Goal: Communication & Community: Answer question/provide support

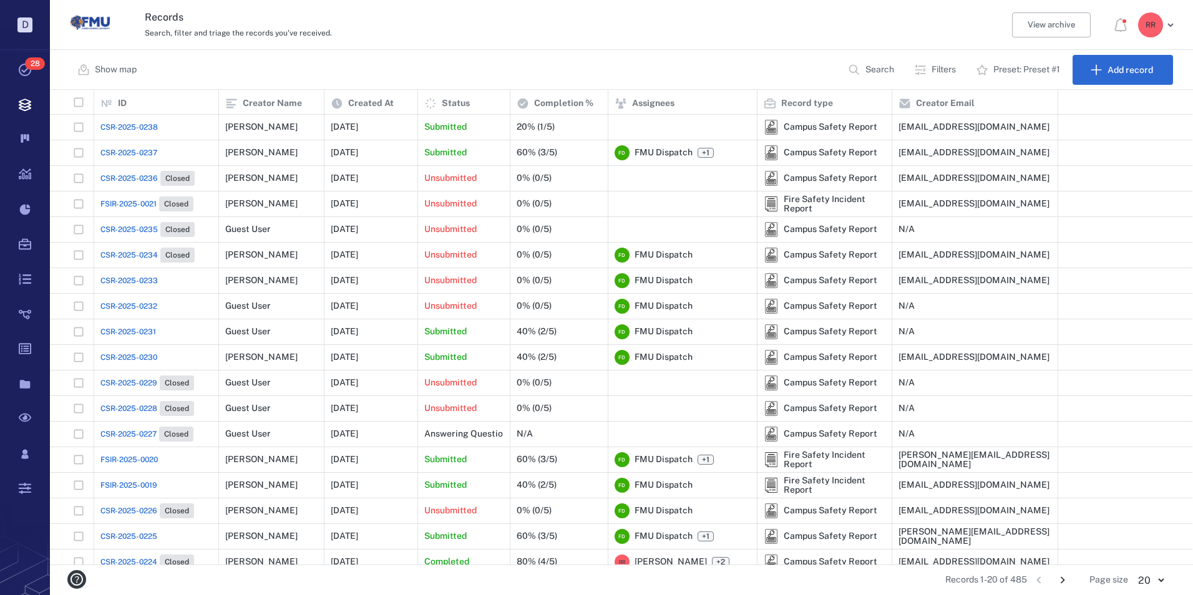
click at [132, 127] on span "CSR-2025-0238" at bounding box center [128, 127] width 57 height 11
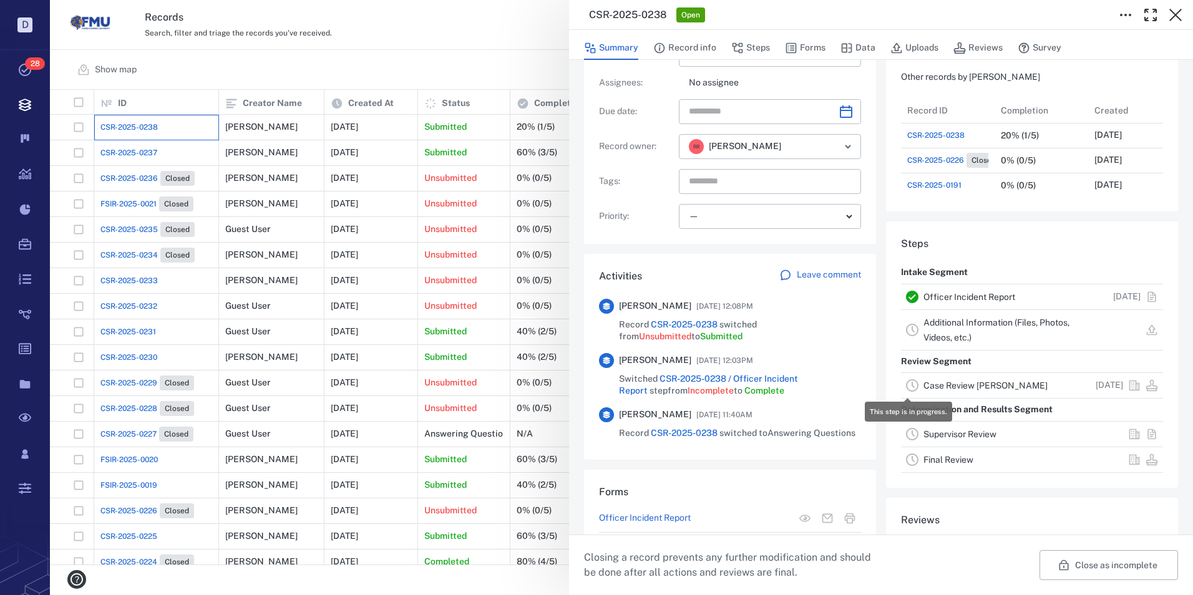
scroll to position [160, 0]
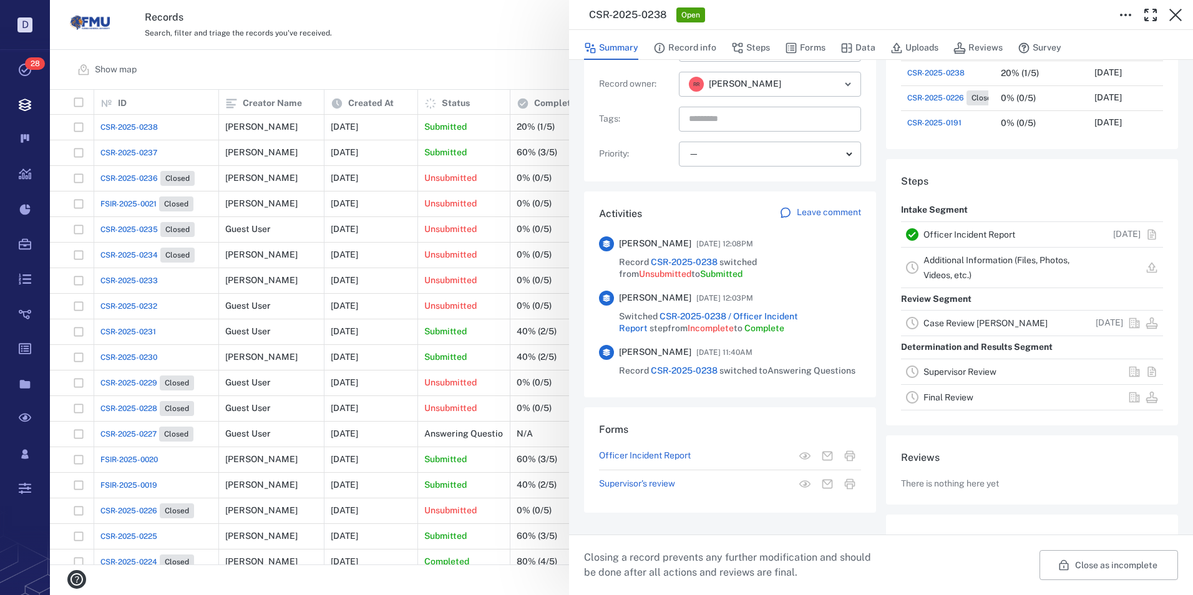
click at [791, 212] on div "Leave comment" at bounding box center [821, 213] width 82 height 12
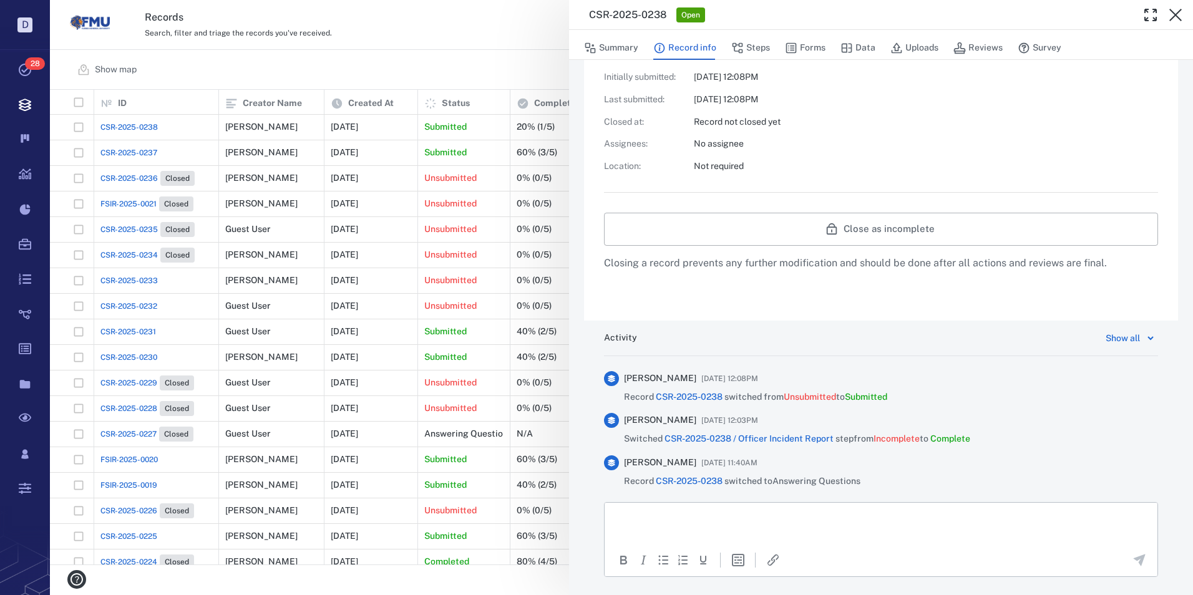
click at [676, 513] on p "Rich Text Area. Press ALT-0 for help." at bounding box center [881, 518] width 532 height 11
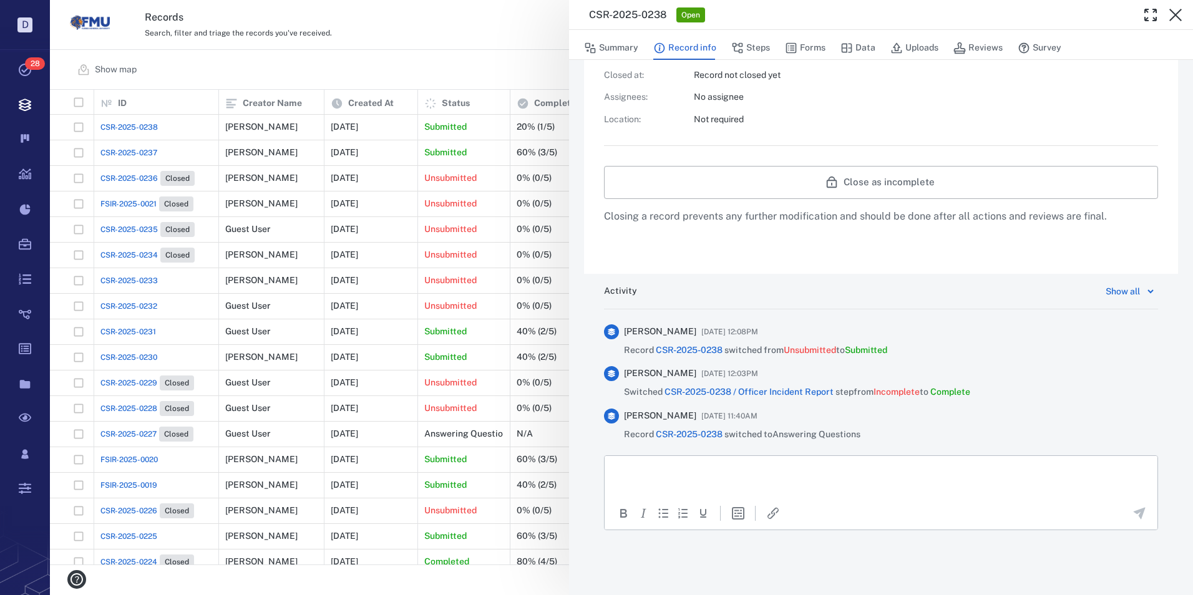
scroll to position [433, 0]
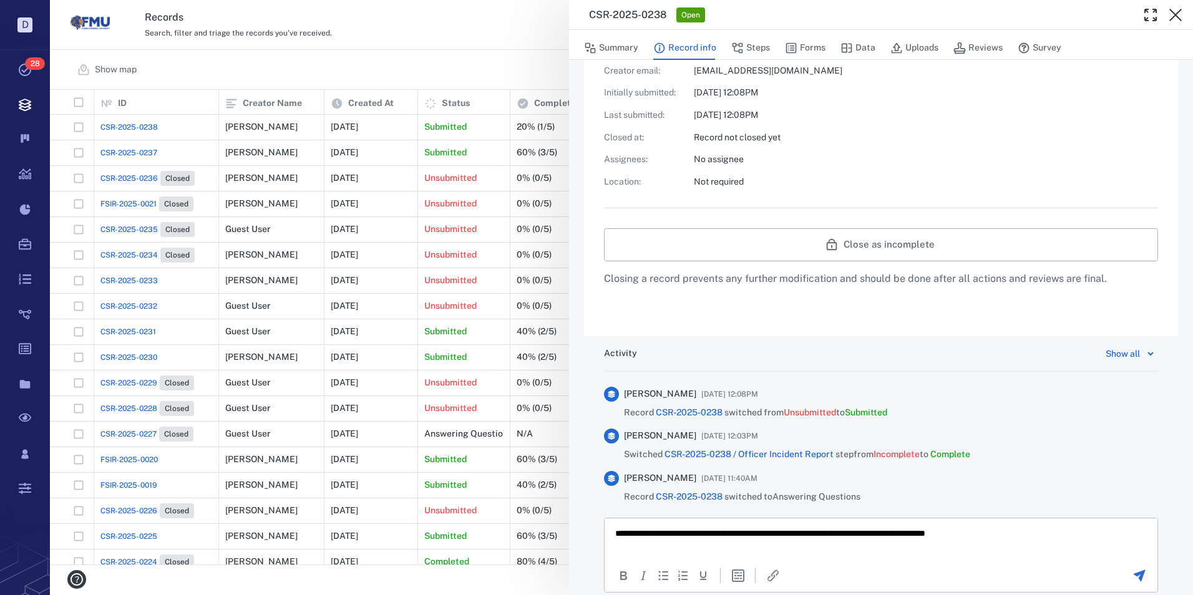
click at [1134, 575] on icon "Send the comment" at bounding box center [1140, 576] width 12 height 12
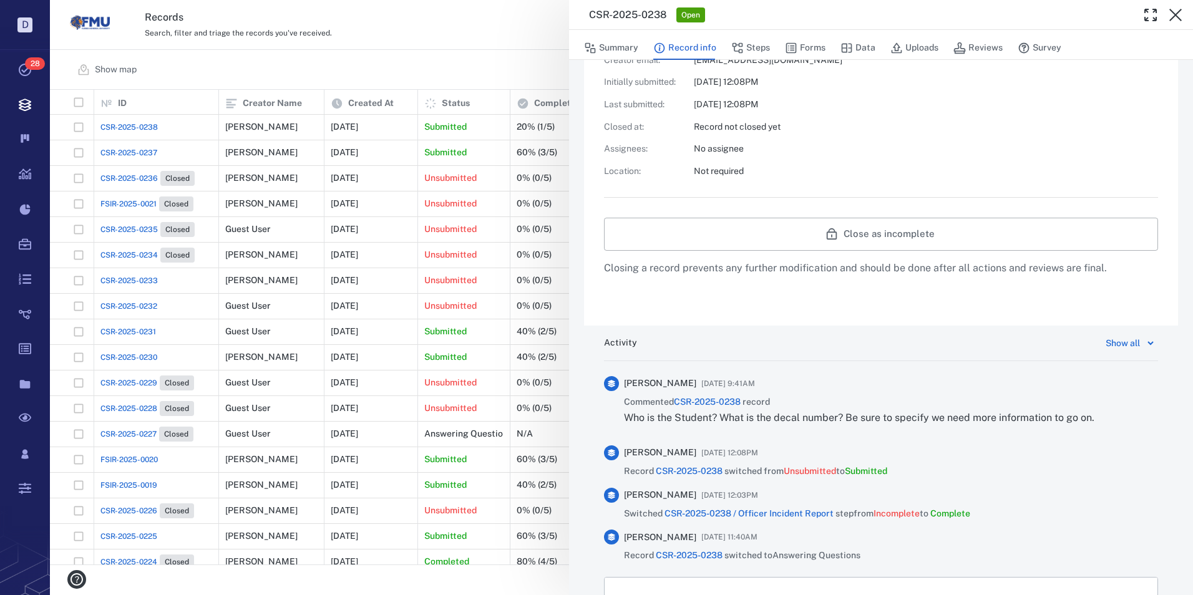
scroll to position [495, 0]
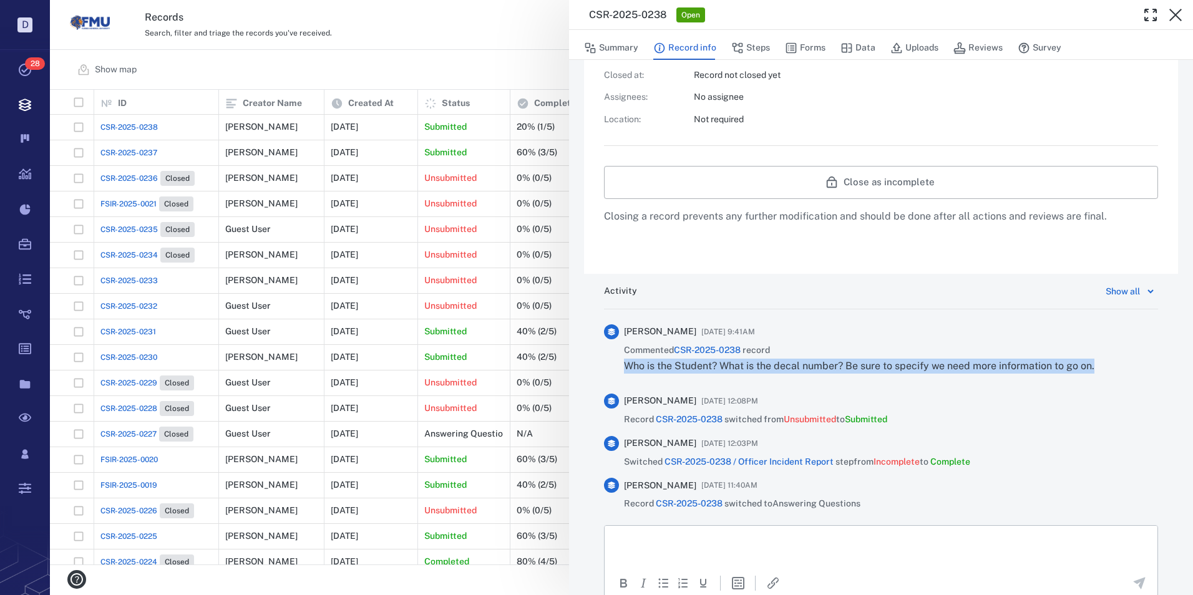
drag, startPoint x: 625, startPoint y: 368, endPoint x: 1106, endPoint y: 383, distance: 480.8
click at [1106, 383] on div "[PERSON_NAME] [DATE] 9:41AM Commented CSR-2025-0238 record Who is the Student? …" at bounding box center [881, 355] width 554 height 60
click at [1056, 366] on p "Who is the Student? What is the decal number? Be sure to specify we need more i…" at bounding box center [859, 366] width 471 height 15
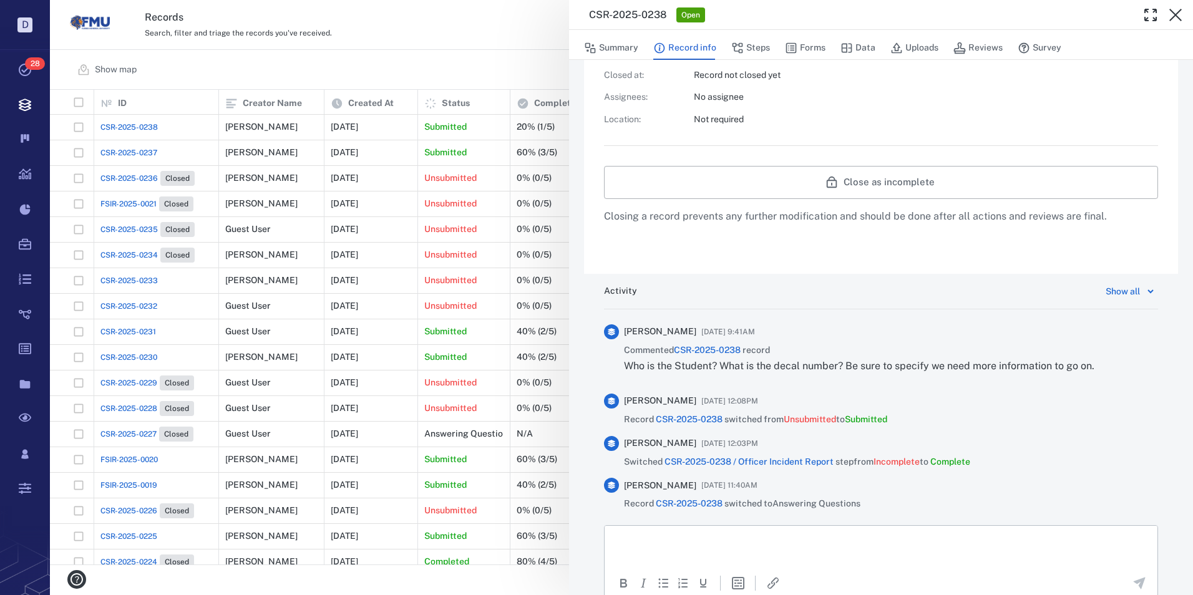
click at [1096, 365] on div "[PERSON_NAME] [DATE] 9:41AM Commented CSR-2025-0238 record Who is the Student? …" at bounding box center [881, 355] width 554 height 60
click at [1094, 370] on div "[PERSON_NAME] [DATE] 9:41AM Commented CSR-2025-0238 record Who is the Student? …" at bounding box center [881, 355] width 554 height 60
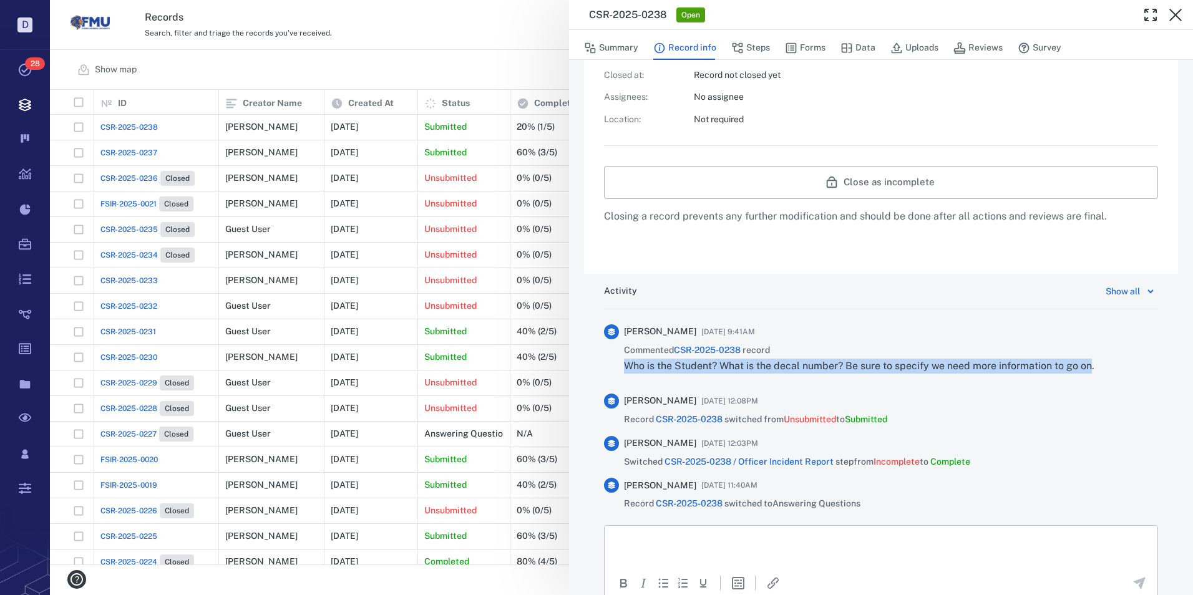
drag, startPoint x: 1092, startPoint y: 368, endPoint x: 626, endPoint y: 373, distance: 465.7
click at [626, 373] on p "Who is the Student? What is the decal number? Be sure to specify we need more i…" at bounding box center [859, 366] width 471 height 15
drag, startPoint x: 626, startPoint y: 373, endPoint x: 710, endPoint y: 367, distance: 83.9
copy p "Who is the Student? What is the decal number? Be sure to specify we need more i…"
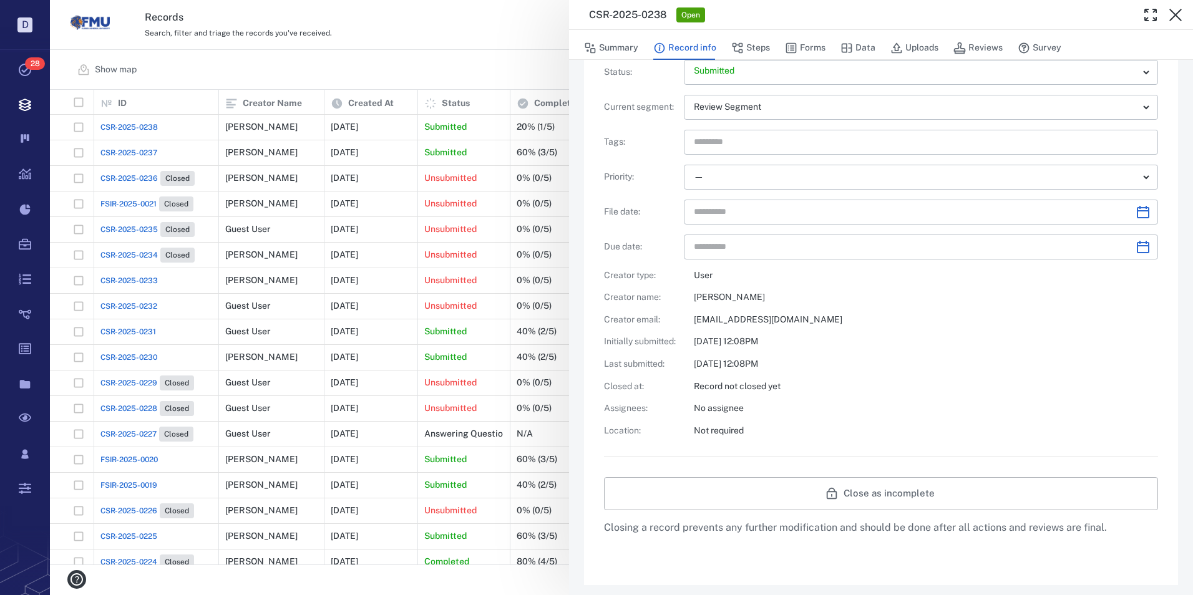
scroll to position [183, 0]
click at [740, 44] on icon "button" at bounding box center [738, 48] width 11 height 11
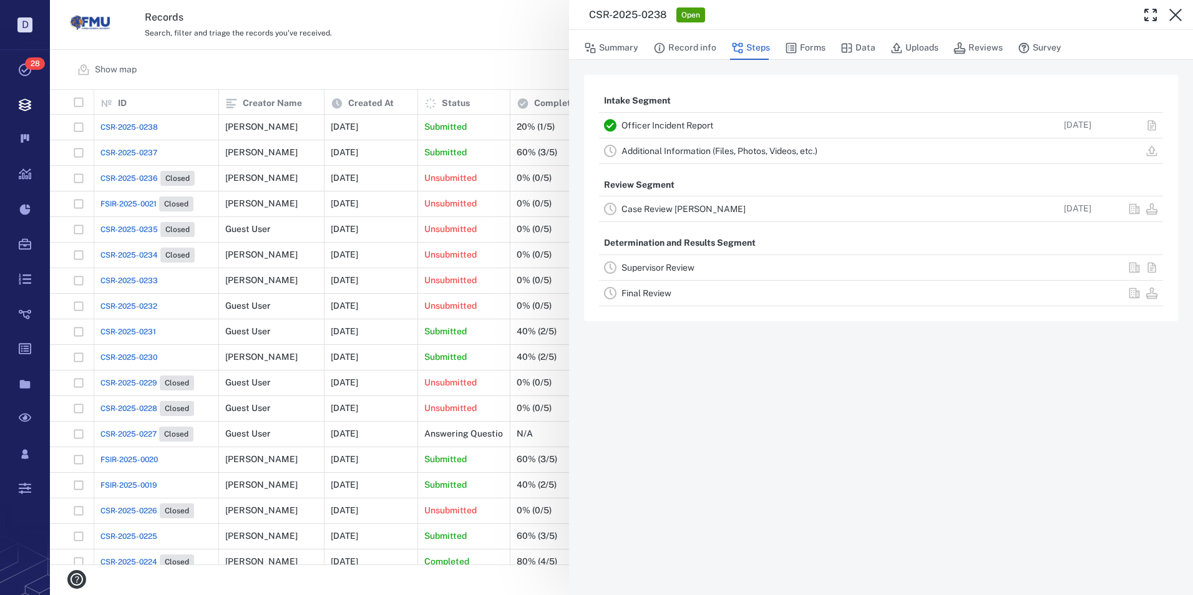
click at [672, 206] on link "Case Review [PERSON_NAME]" at bounding box center [684, 209] width 124 height 10
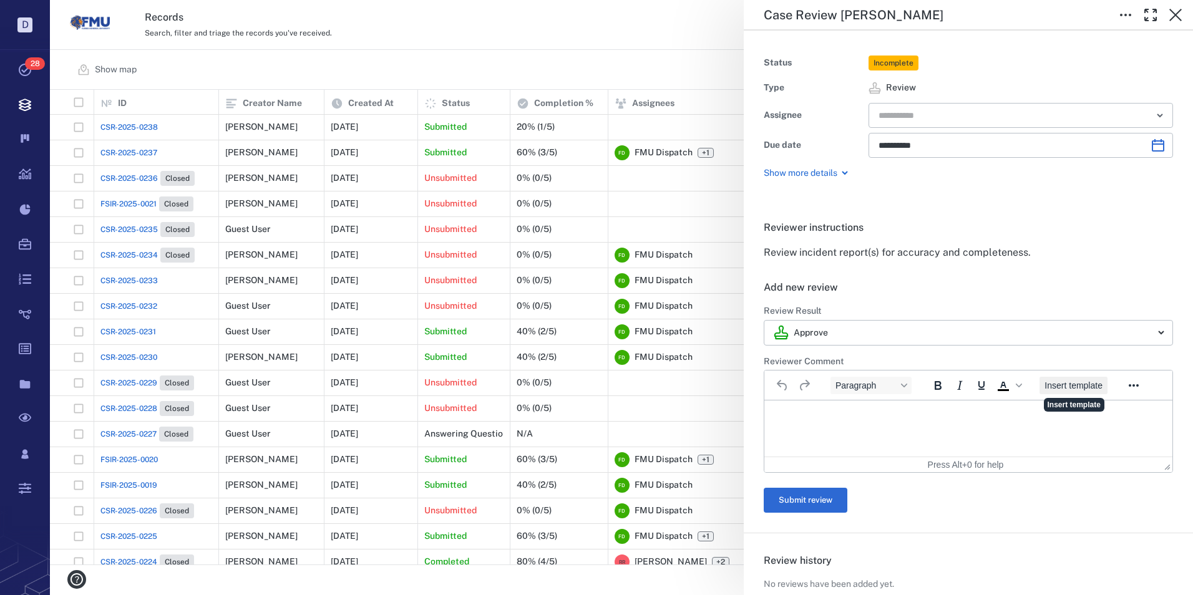
click at [1087, 388] on span "Insert template" at bounding box center [1074, 386] width 58 height 10
click at [923, 291] on h6 "Add new review" at bounding box center [968, 287] width 409 height 15
click at [1132, 386] on icon "Reveal or hide additional toolbar items" at bounding box center [1134, 385] width 10 height 2
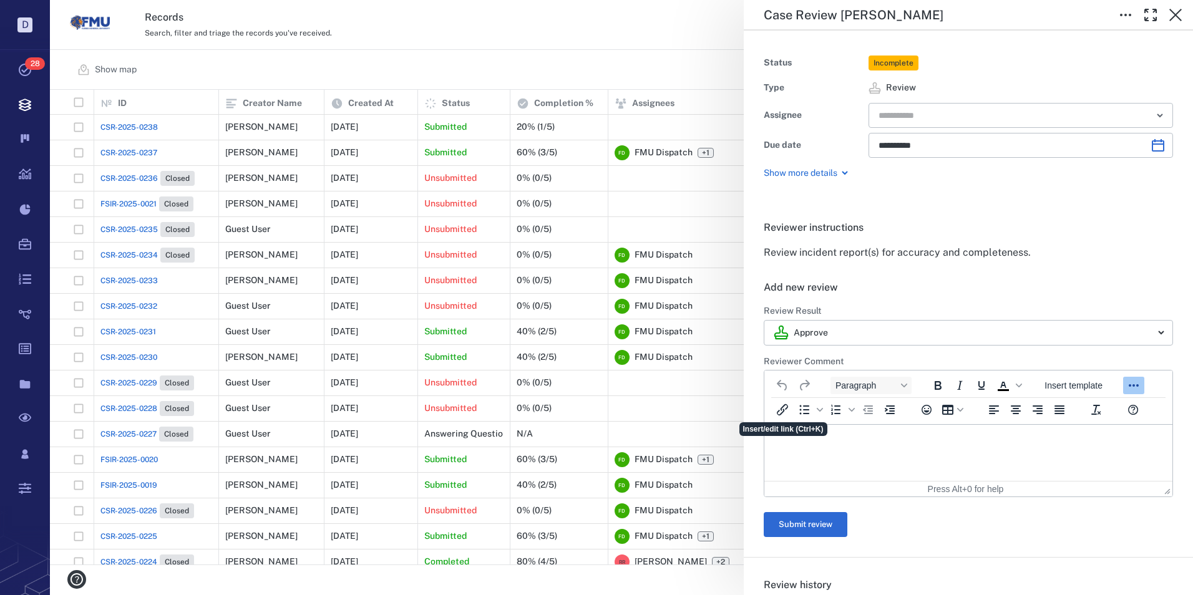
click at [1132, 386] on icon "Reveal or hide additional toolbar items" at bounding box center [1134, 385] width 10 height 2
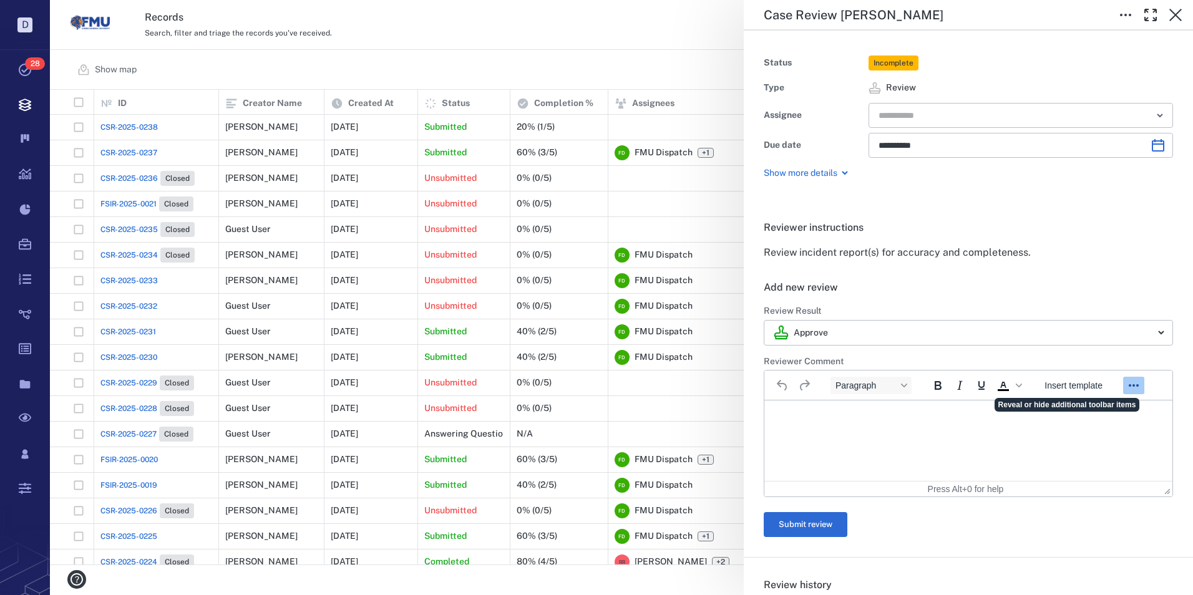
click at [1132, 386] on icon "Reveal or hide additional toolbar items" at bounding box center [1134, 385] width 10 height 2
click at [1071, 386] on span "Insert template" at bounding box center [1074, 386] width 58 height 10
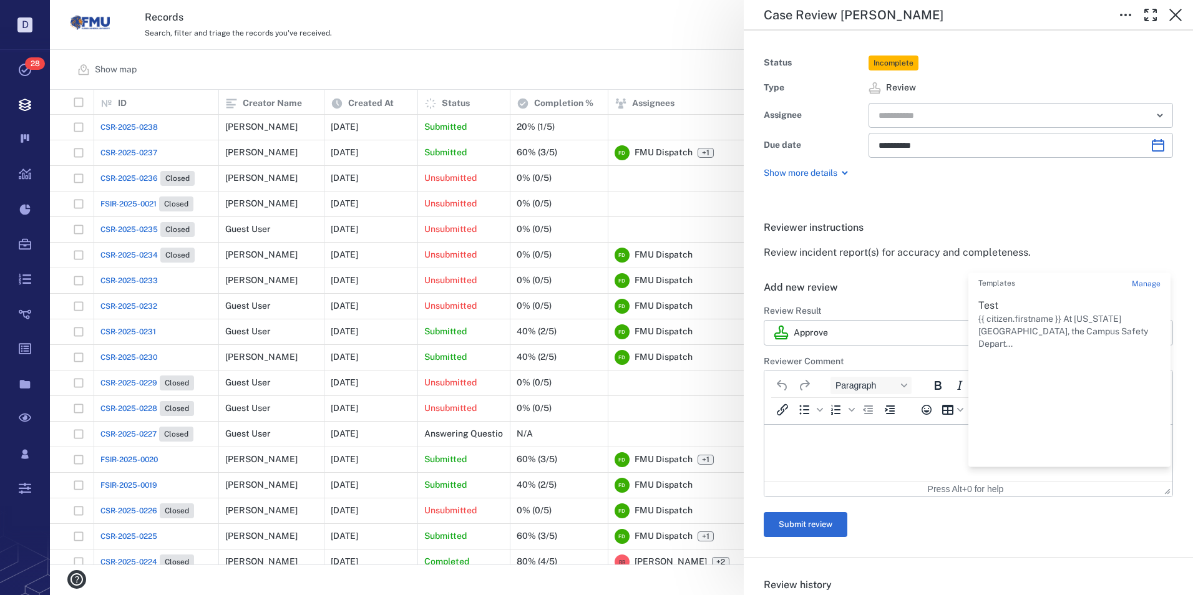
click at [1145, 281] on span "Manage" at bounding box center [1146, 284] width 29 height 9
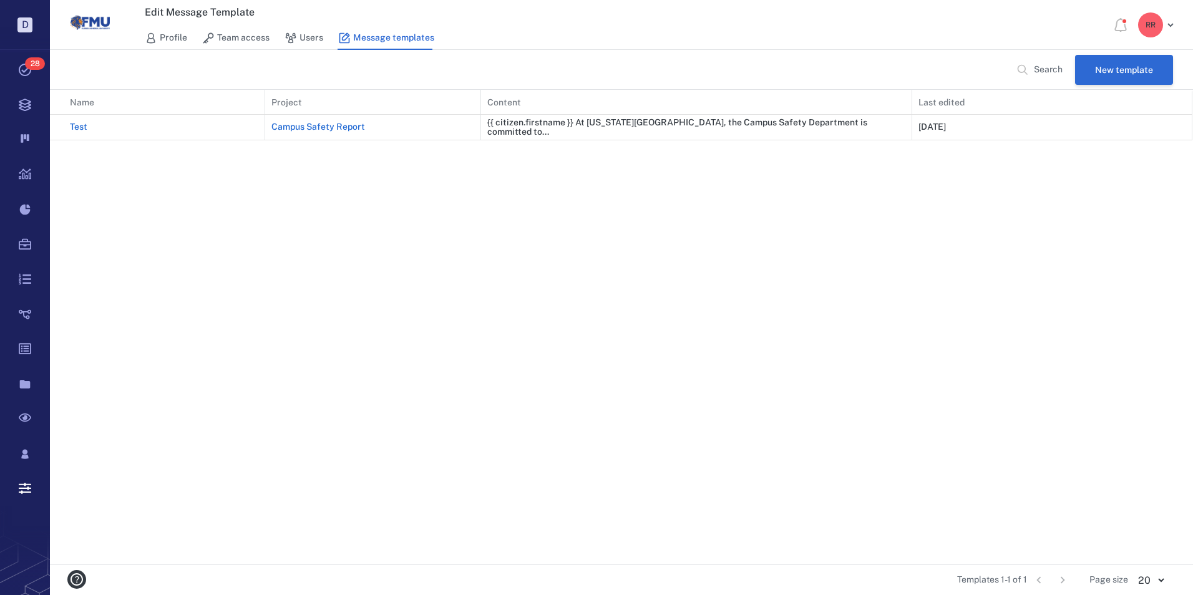
click at [1108, 68] on button "New template" at bounding box center [1124, 70] width 98 height 30
click at [1108, 68] on html "D Tasks 28 Records Boards Dashboard Reports Record types Guide steps Rules Form…" at bounding box center [596, 297] width 1193 height 595
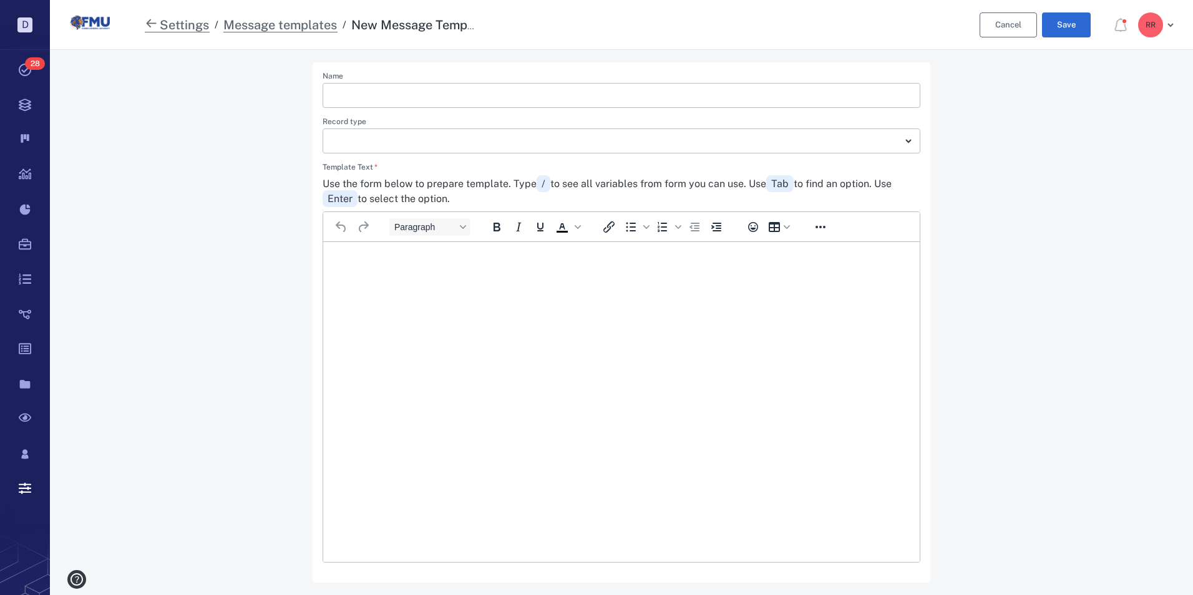
click at [1010, 26] on link "Cancel" at bounding box center [1008, 24] width 57 height 25
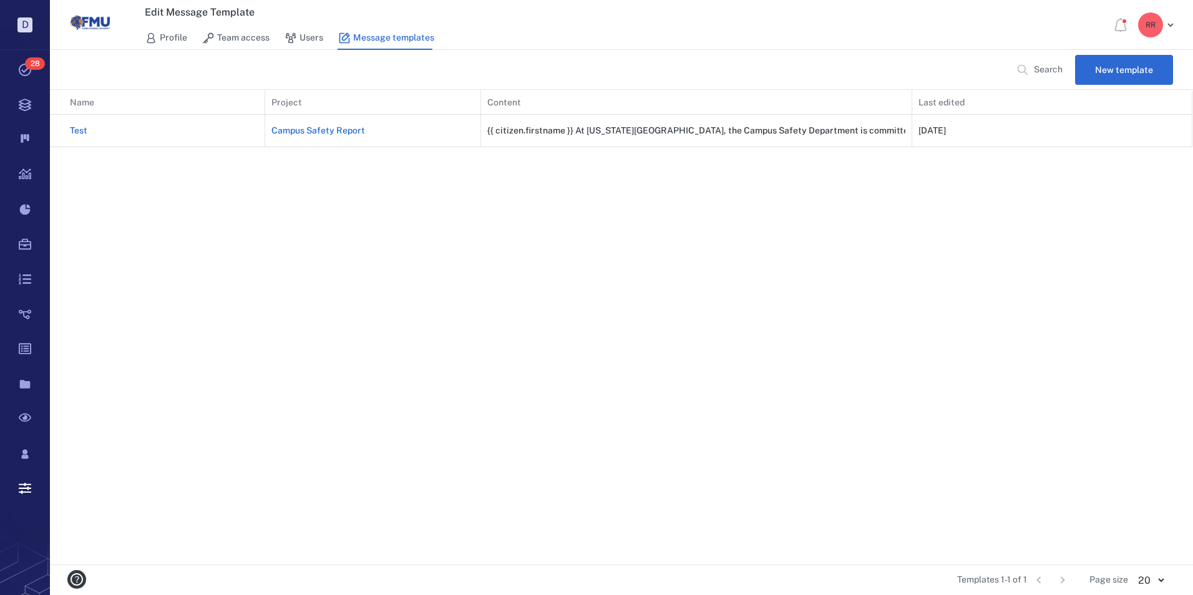
scroll to position [466, 1133]
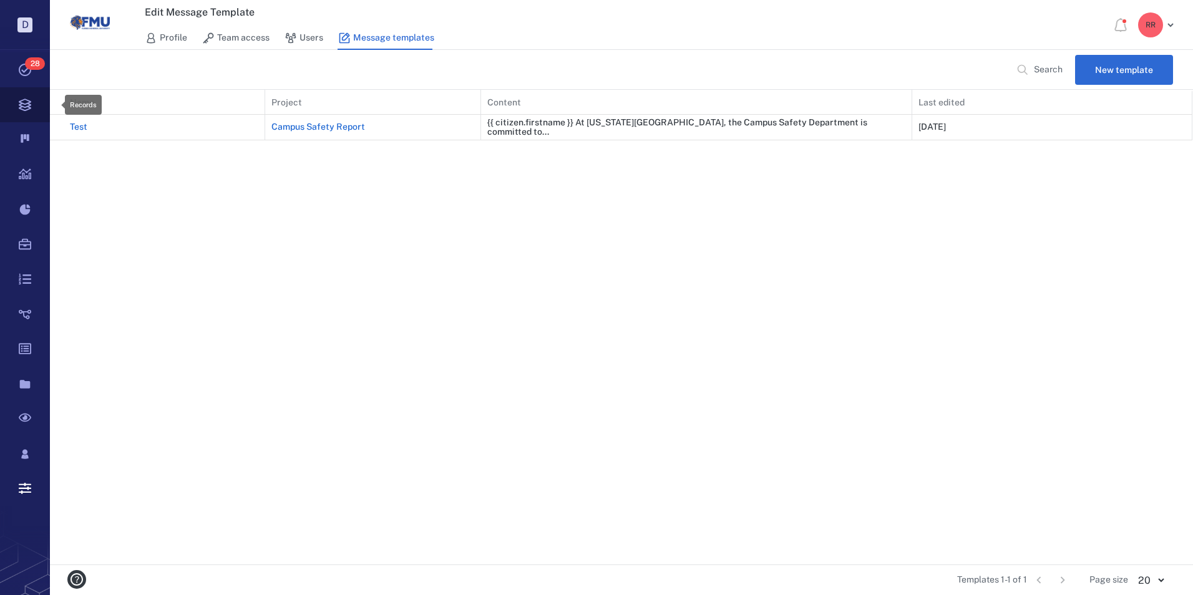
click at [24, 102] on icon at bounding box center [25, 104] width 50 height 35
click at [24, 102] on html "D Tasks 28 Records Boards Dashboard Reports Record types Guide steps Rules Form…" at bounding box center [596, 297] width 1193 height 595
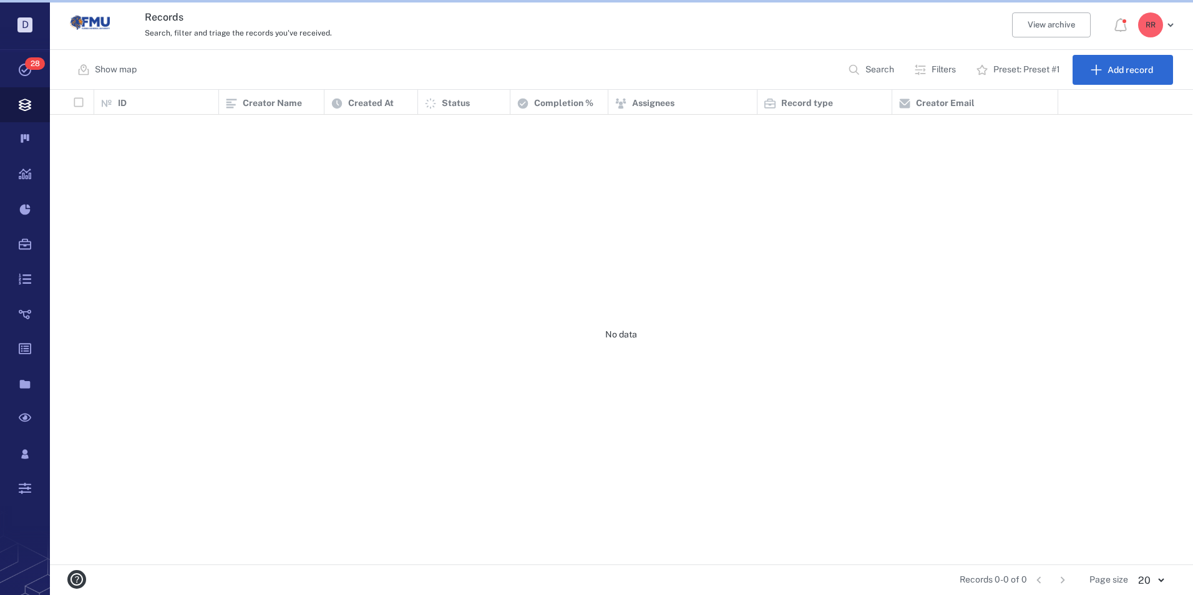
scroll to position [466, 1133]
